Goal: Task Accomplishment & Management: Use online tool/utility

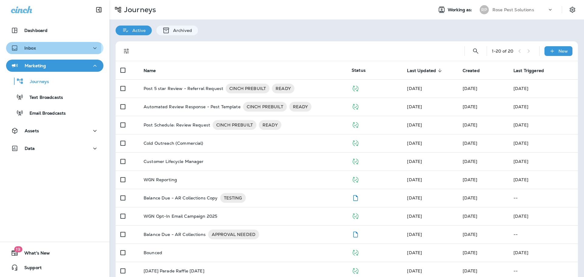
click at [43, 47] on div "Inbox" at bounding box center [55, 48] width 88 height 8
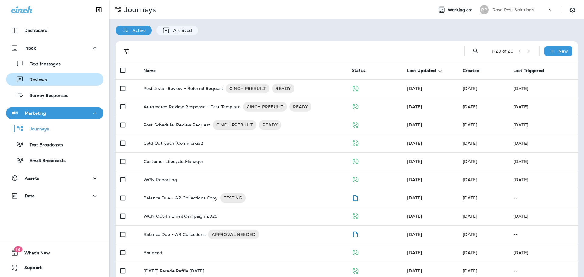
click at [40, 80] on p "Reviews" at bounding box center [34, 80] width 23 height 6
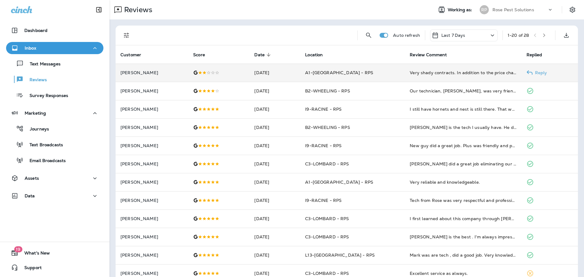
click at [234, 73] on div at bounding box center [218, 72] width 51 height 5
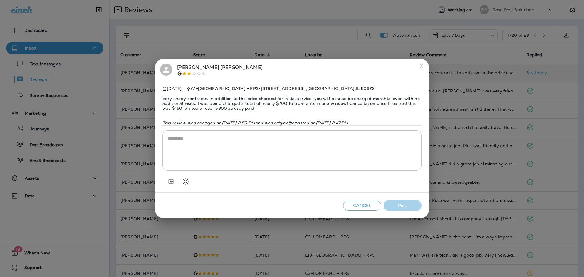
click at [192, 64] on div "[PERSON_NAME]" at bounding box center [220, 70] width 86 height 13
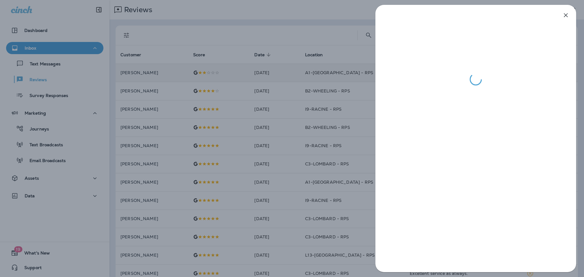
click at [293, 120] on div at bounding box center [292, 138] width 584 height 277
